Goal: Task Accomplishment & Management: Manage account settings

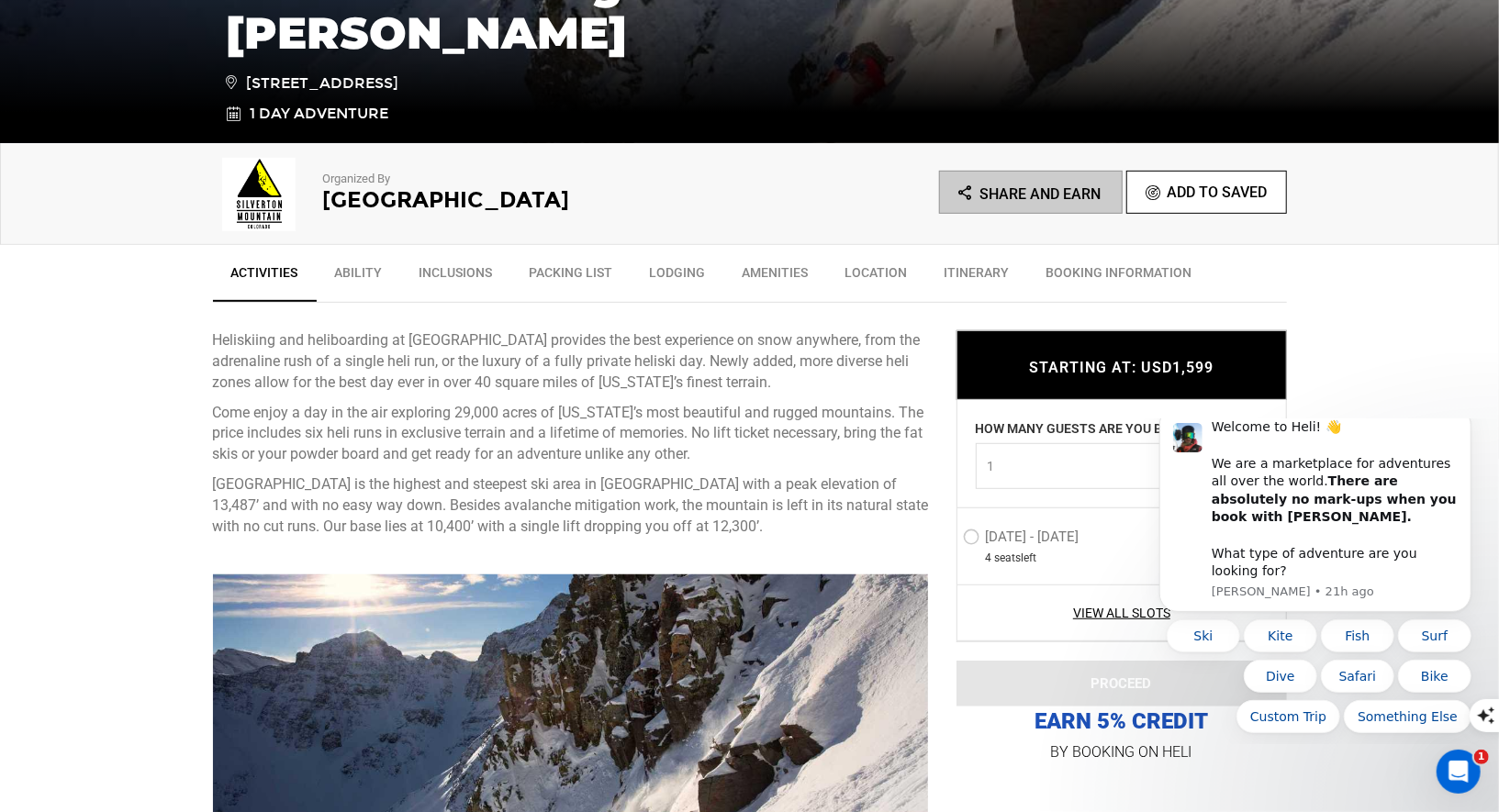
click at [1112, 479] on button "1" at bounding box center [1121, 466] width 292 height 46
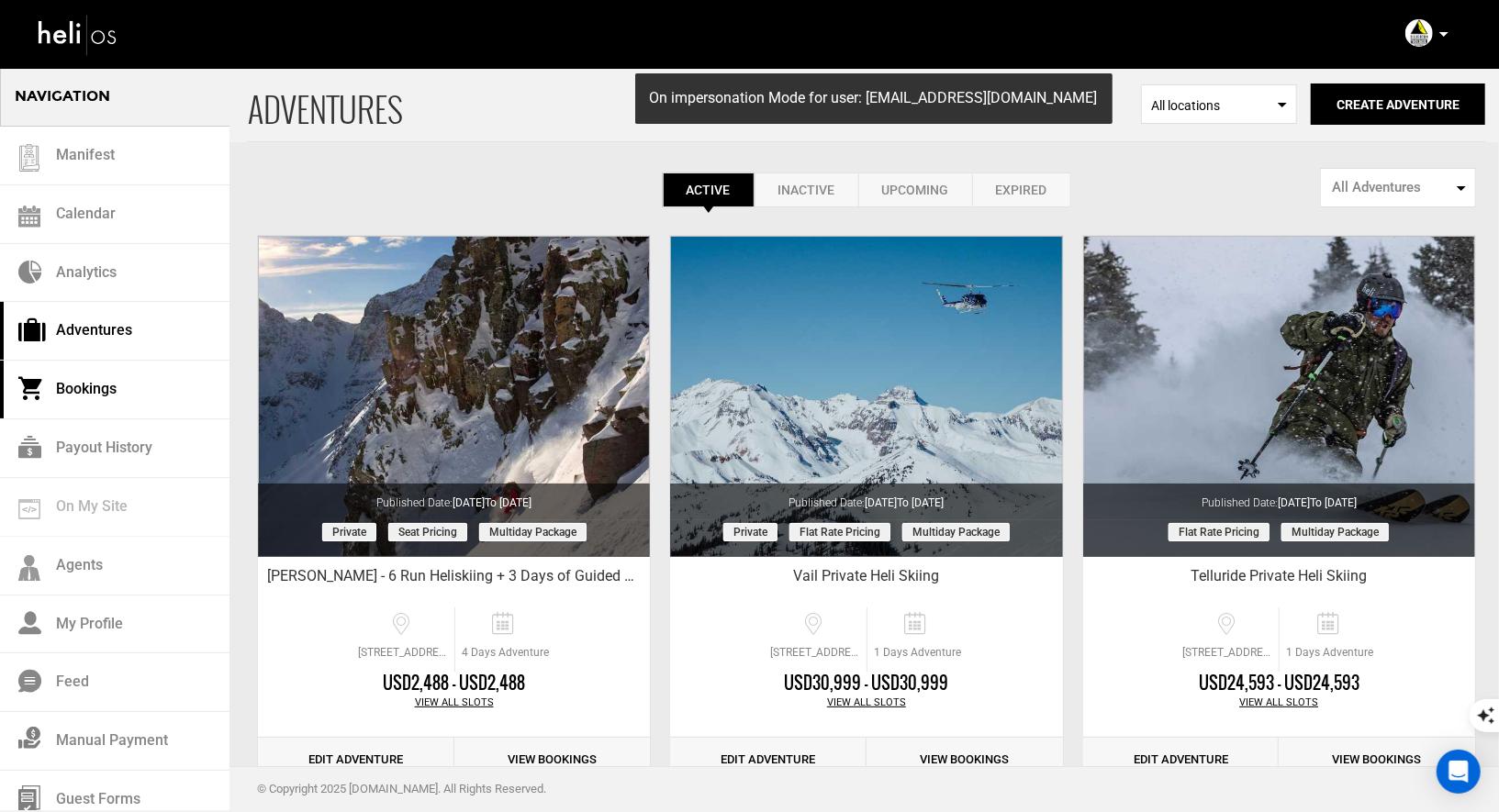
click at [97, 388] on link "Bookings" at bounding box center [114, 390] width 230 height 59
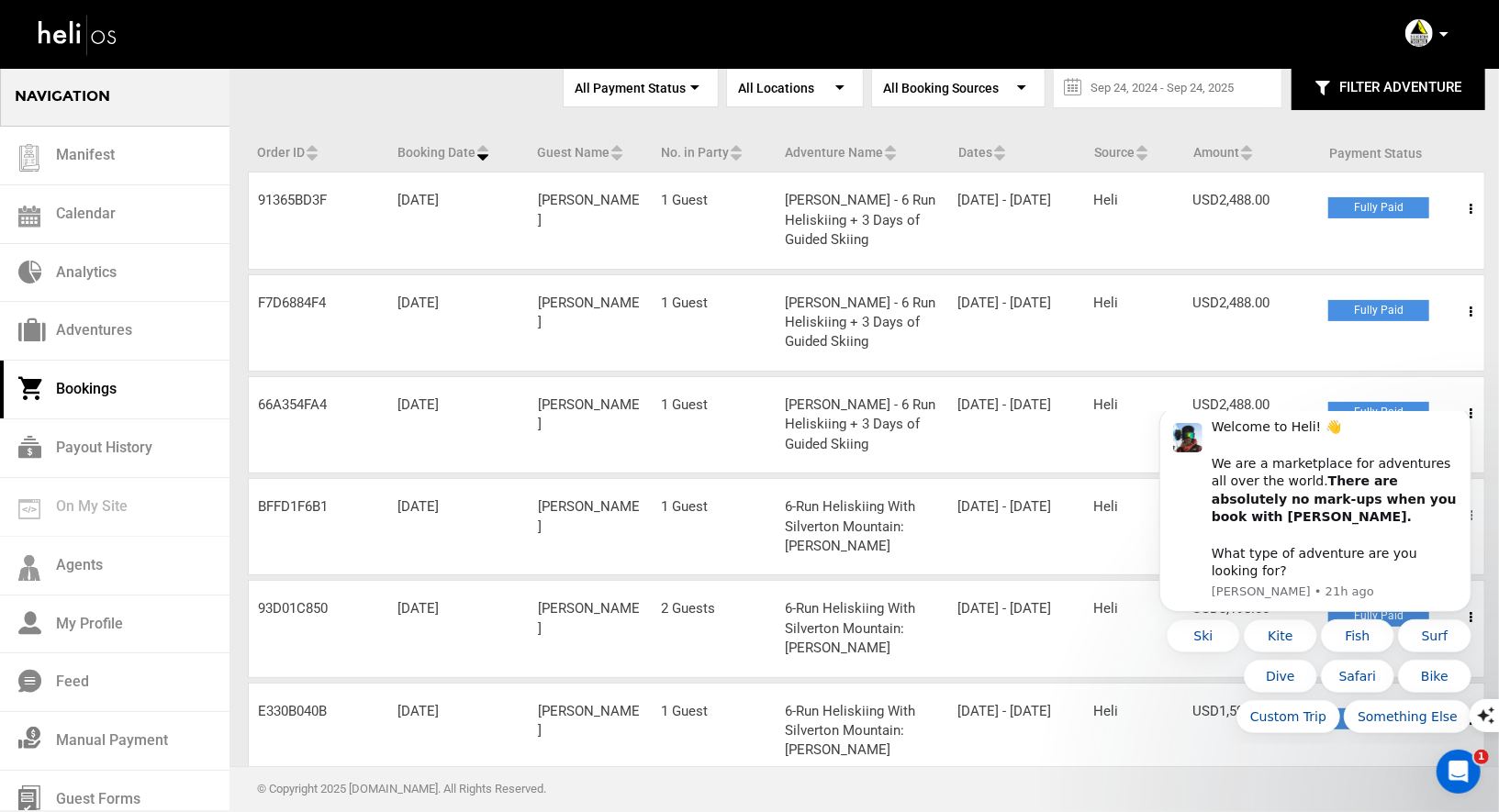
scroll to position [130, 0]
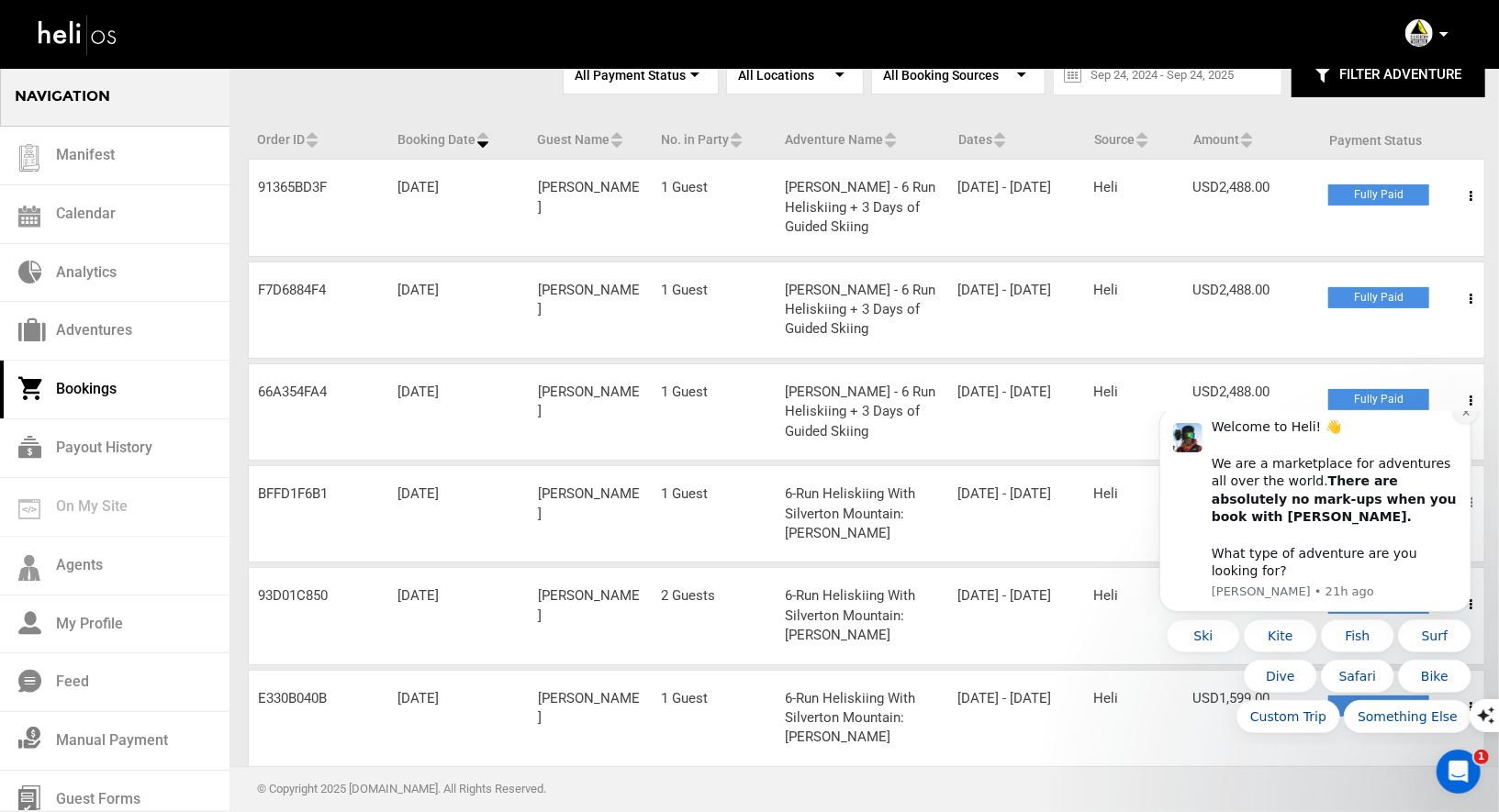
click at [1462, 416] on icon "Dismiss notification" at bounding box center [1465, 411] width 10 height 10
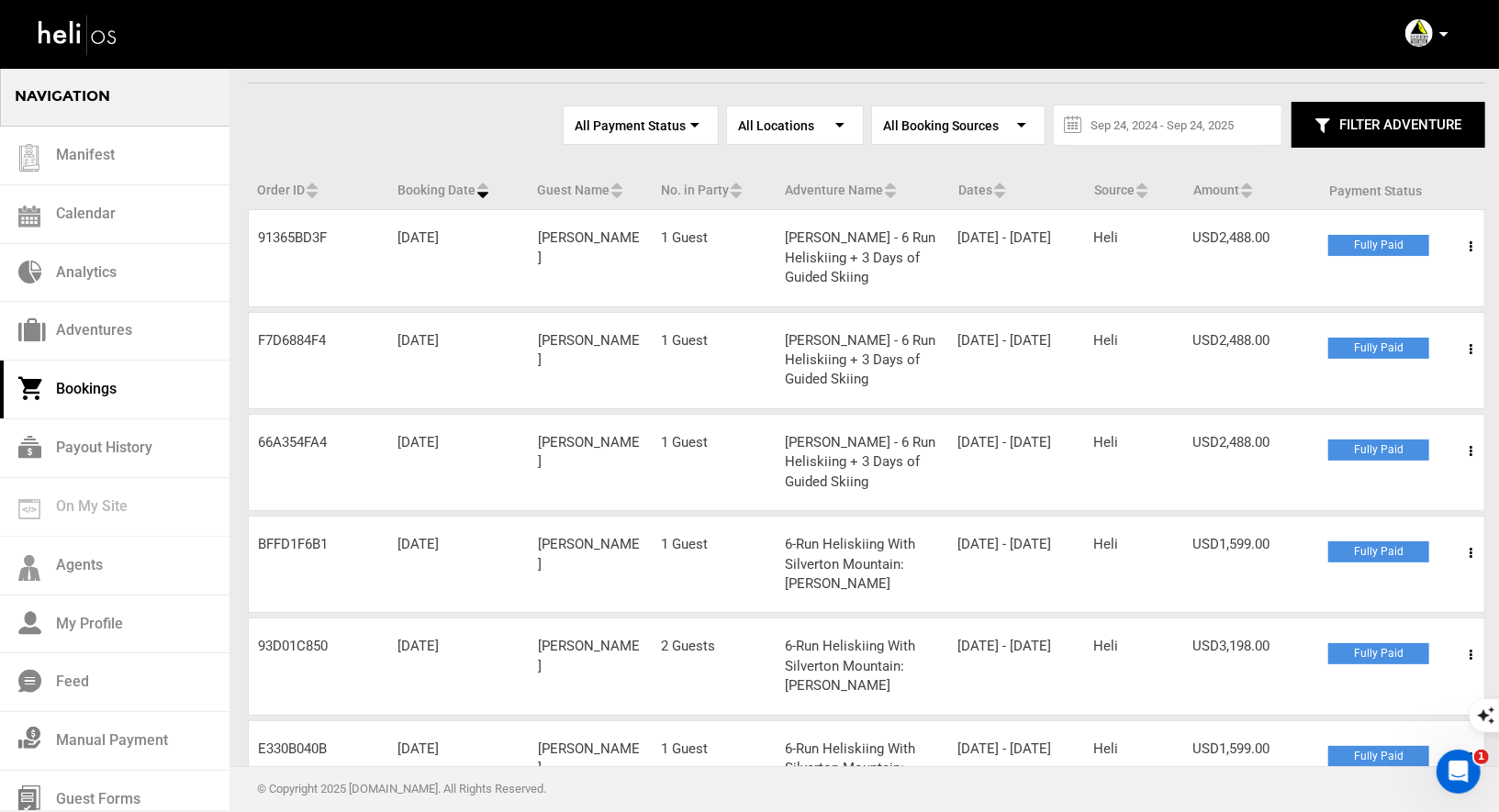
scroll to position [150, 0]
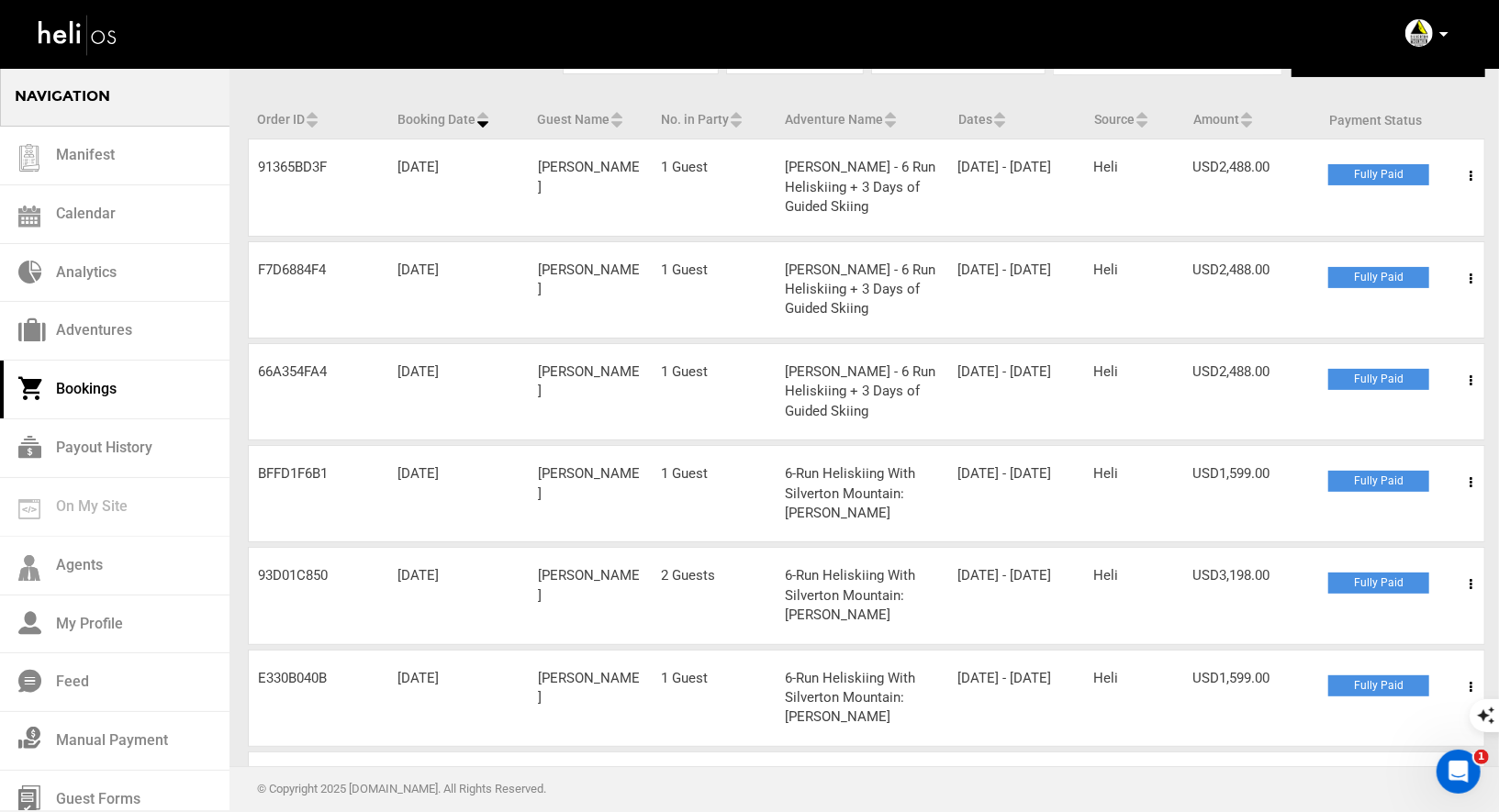
drag, startPoint x: 885, startPoint y: 601, endPoint x: 886, endPoint y: 615, distance: 14.0
click at [886, 615] on div "Adventure Name 6-Run Heliskiing With Silverton Mountain: Bret Kehl" at bounding box center [862, 595] width 173 height 59
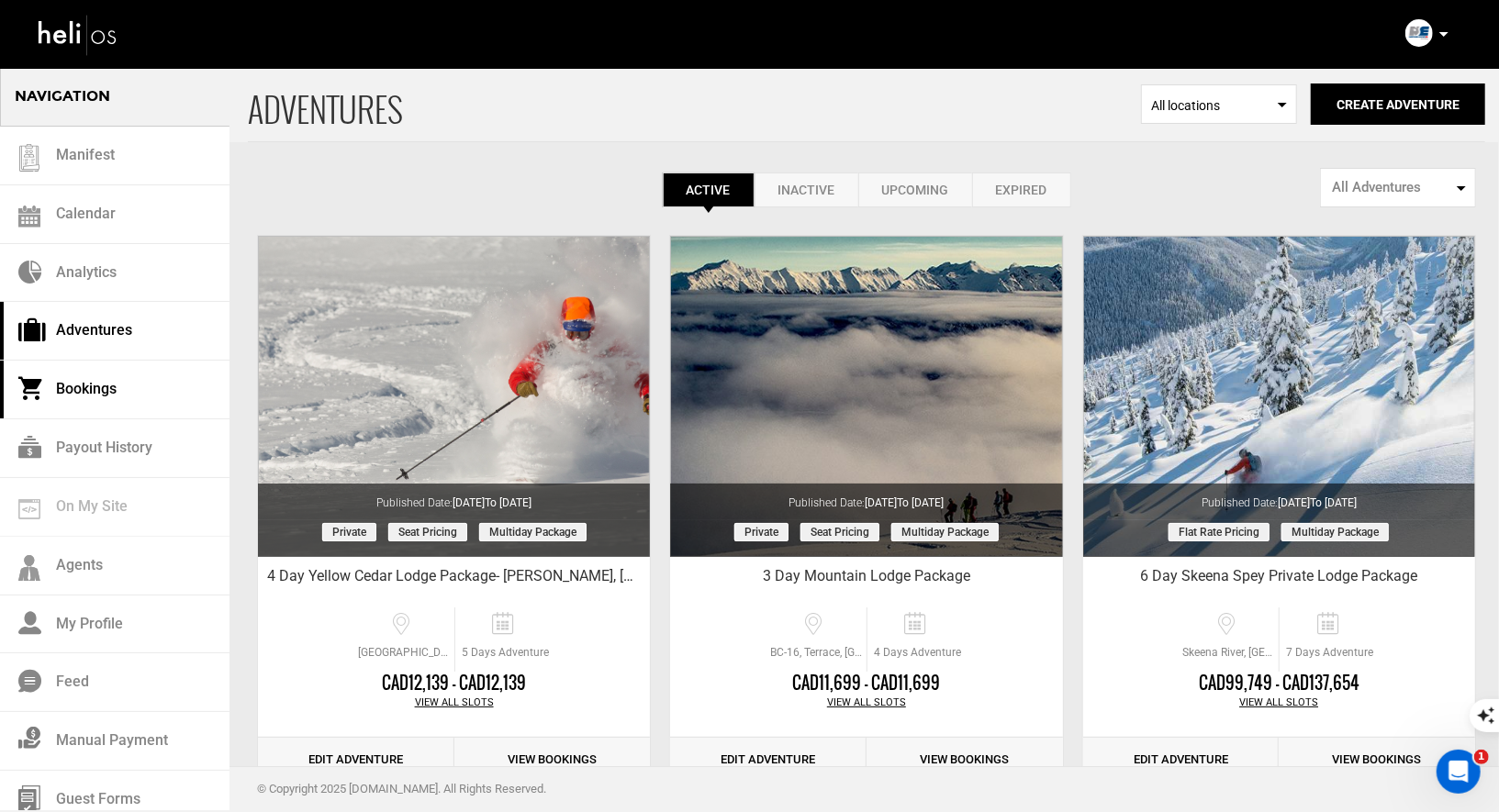
click at [79, 391] on link "Bookings" at bounding box center [114, 390] width 230 height 59
